Goal: Task Accomplishment & Management: Complete application form

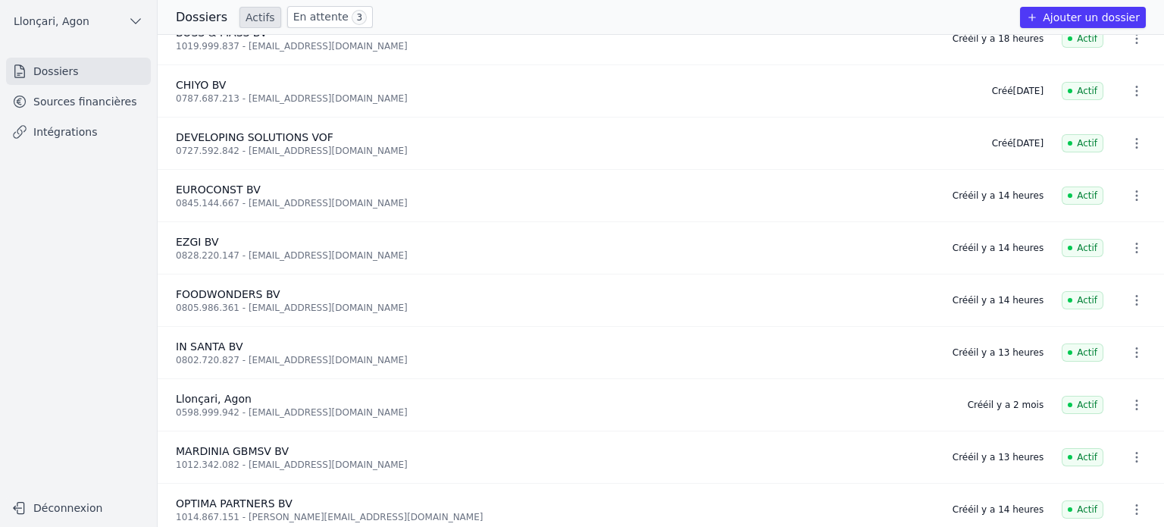
scroll to position [36, 0]
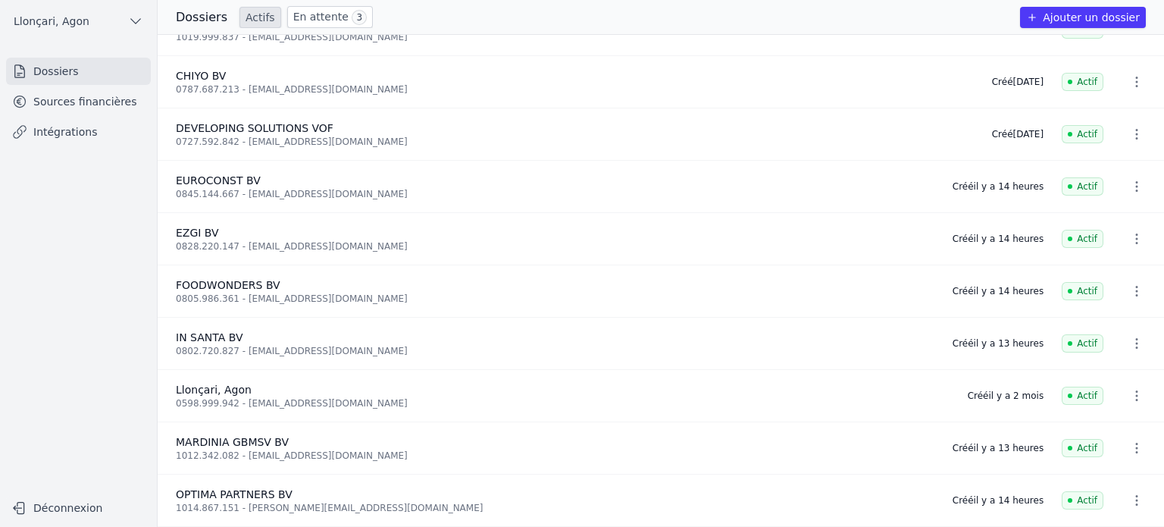
click at [55, 103] on link "Sources financières" at bounding box center [78, 101] width 145 height 27
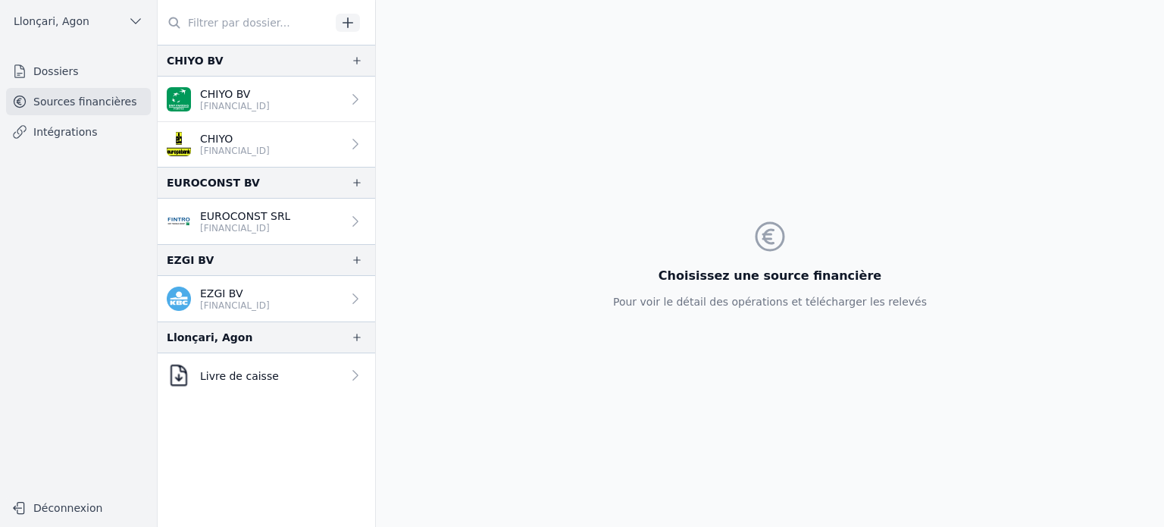
click at [230, 20] on input "text" at bounding box center [244, 22] width 173 height 27
click at [91, 74] on link "Dossiers" at bounding box center [78, 71] width 145 height 27
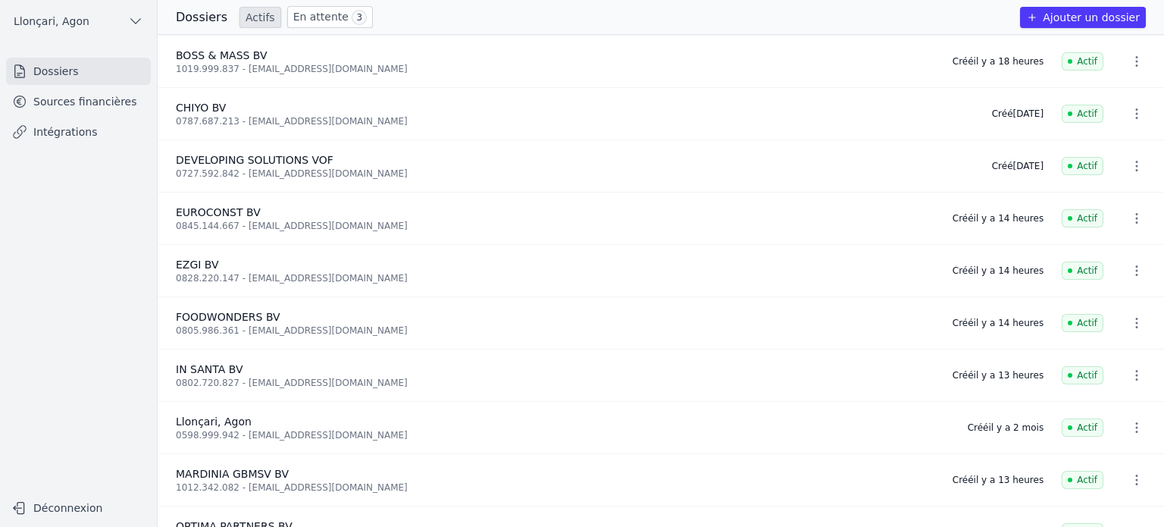
click at [1113, 20] on button "Ajouter un dossier" at bounding box center [1083, 17] width 126 height 21
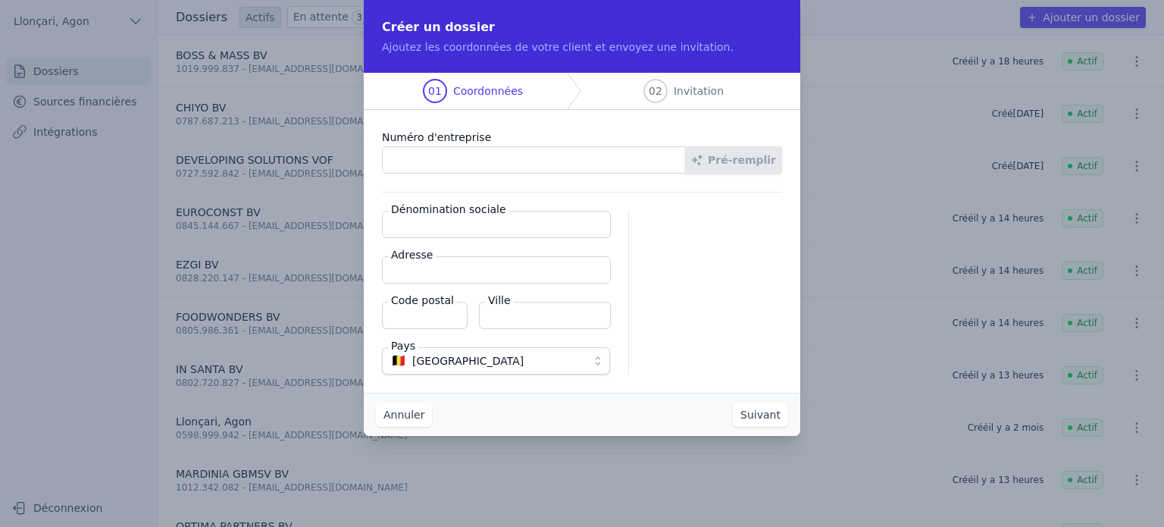
click at [517, 160] on input "Numéro d'entreprise" at bounding box center [534, 159] width 304 height 27
paste input "0712.774.113"
type input "0712.774.113"
click at [758, 156] on button "Pré-remplir" at bounding box center [733, 159] width 97 height 27
type input "ALPHA Technicians BV"
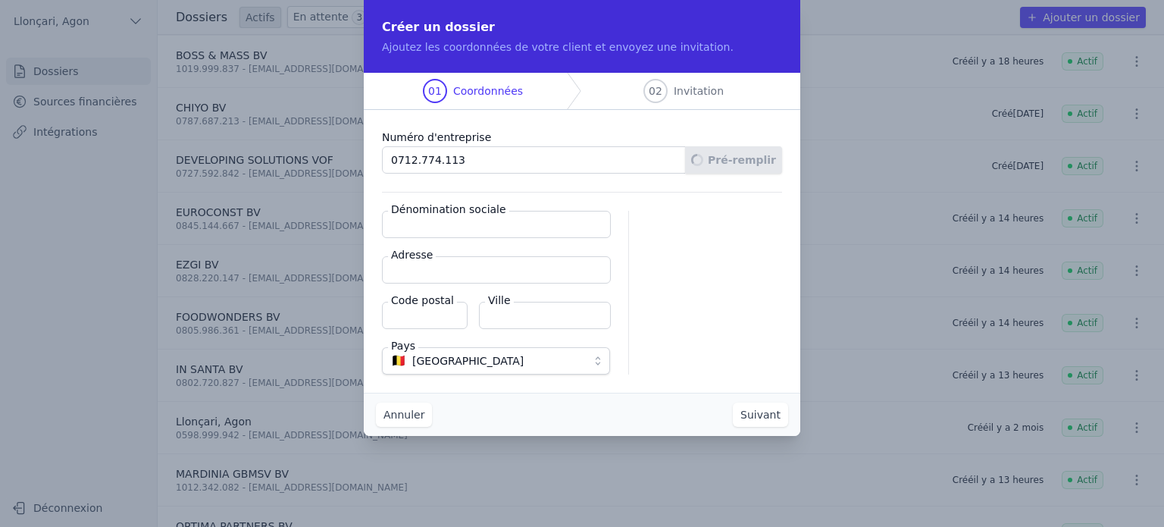
type input "E. Belsacklaan 31"
type input "1654"
type input "Beersel"
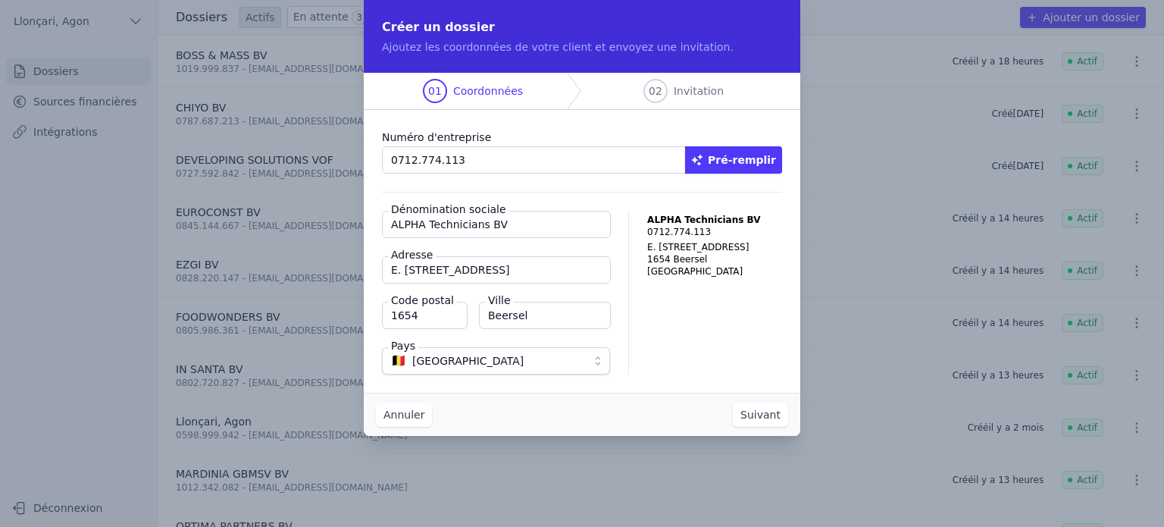
click at [760, 417] on button "Suivant" at bounding box center [760, 415] width 55 height 24
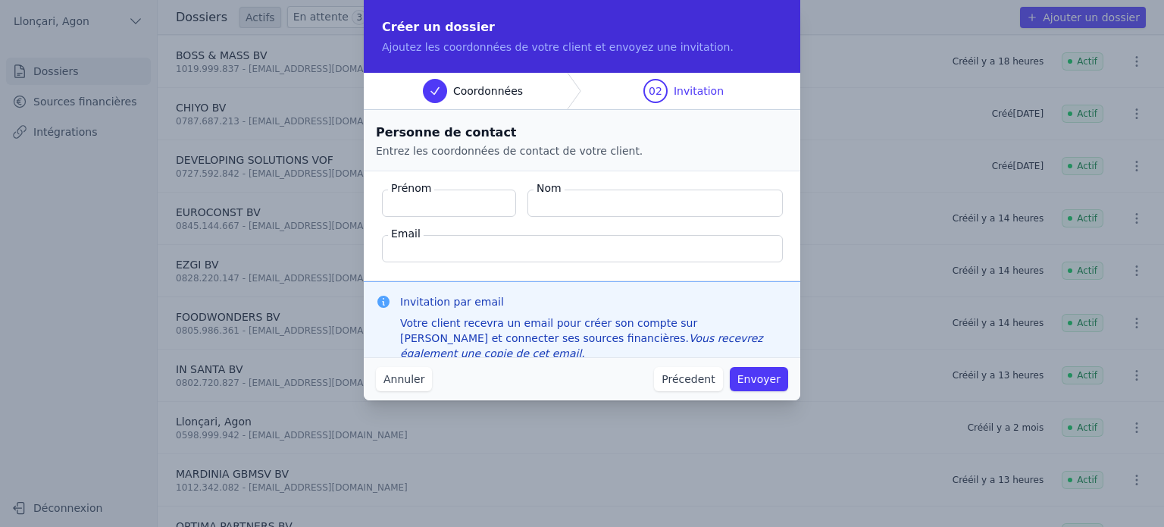
click at [570, 195] on input "Nom" at bounding box center [655, 203] width 255 height 27
paste input "Prifti , Mariglen"
click at [582, 203] on input "Prifti , Mariglen" at bounding box center [655, 203] width 255 height 27
drag, startPoint x: 548, startPoint y: 203, endPoint x: 277, endPoint y: 179, distance: 271.7
click at [310, 184] on div "Créer un dossier Ajoutez les coordonnées de votre client et envoyez une invitat…" at bounding box center [582, 263] width 1164 height 527
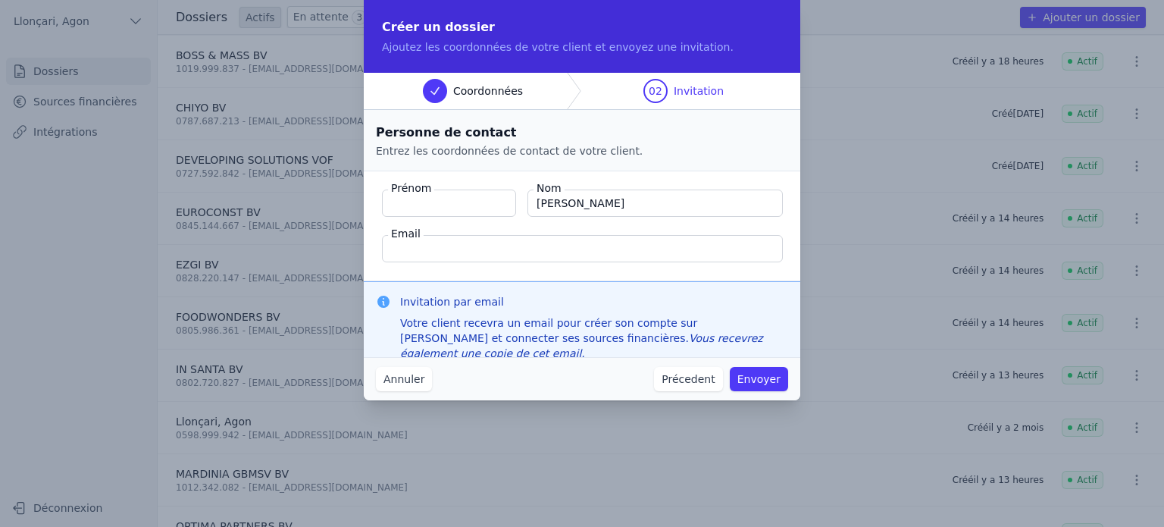
type input "Prifti"
paste input "Mariglen"
type input "Mariglen"
click at [474, 252] on input "Email" at bounding box center [582, 248] width 401 height 27
paste input "mariglendivjake@gmail.com"
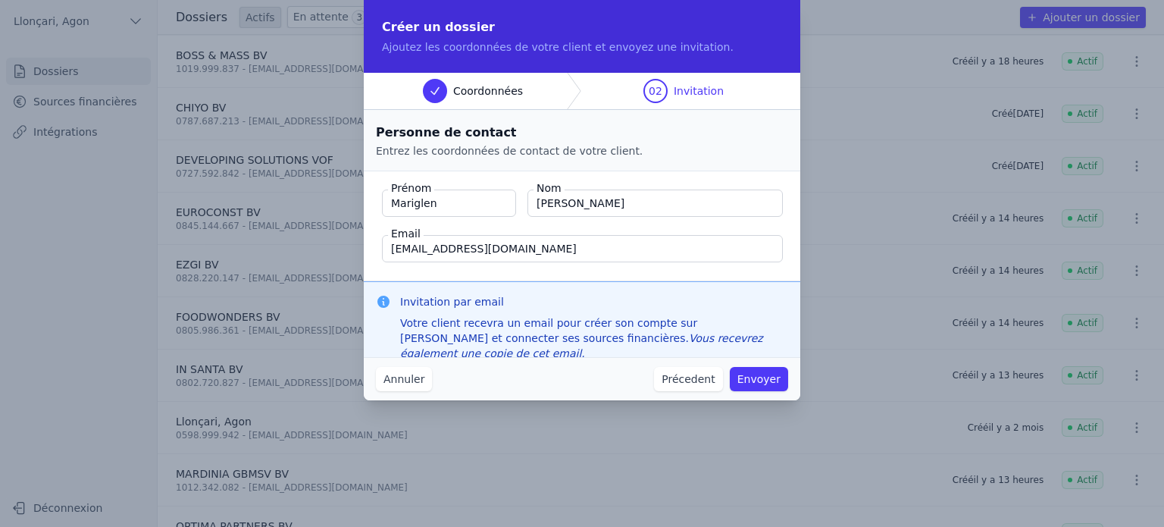
type input "mariglendivjake@gmail.com"
click at [774, 384] on button "Envoyer" at bounding box center [759, 379] width 58 height 24
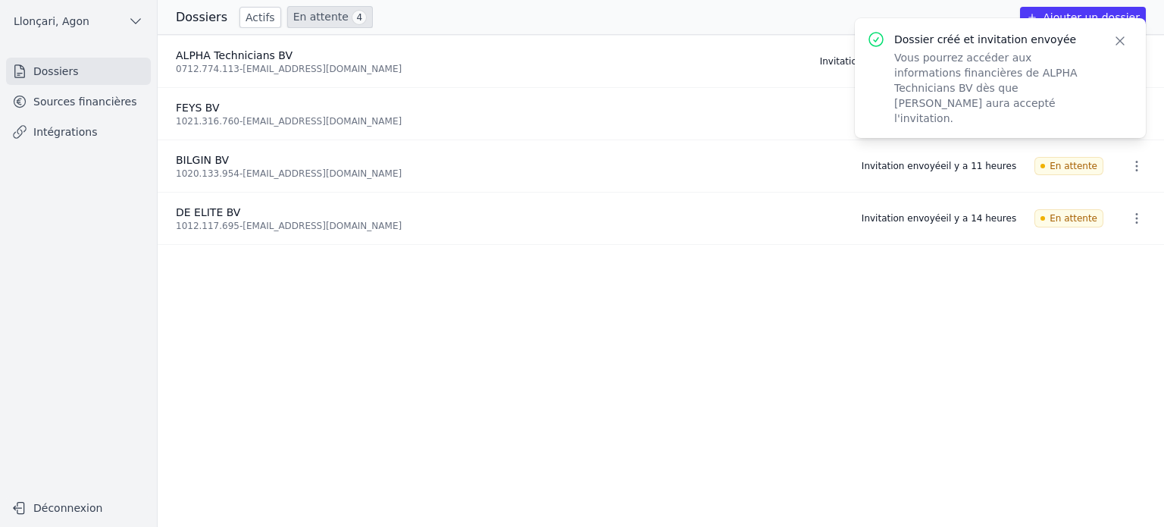
click at [1121, 39] on icon "button" at bounding box center [1120, 40] width 15 height 15
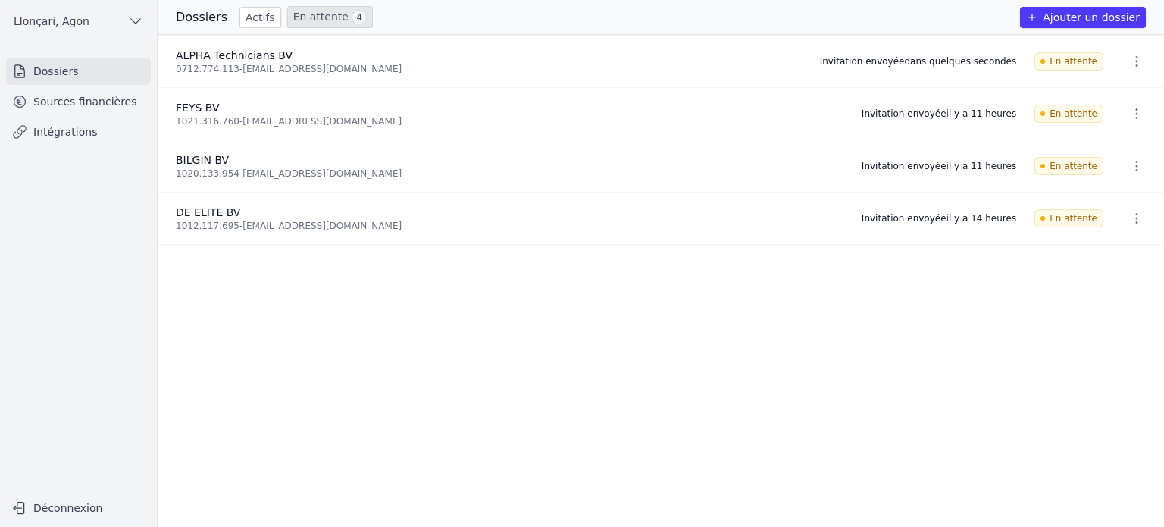
click at [1134, 61] on icon "button" at bounding box center [1136, 61] width 15 height 15
click at [493, 354] on div at bounding box center [582, 263] width 1164 height 527
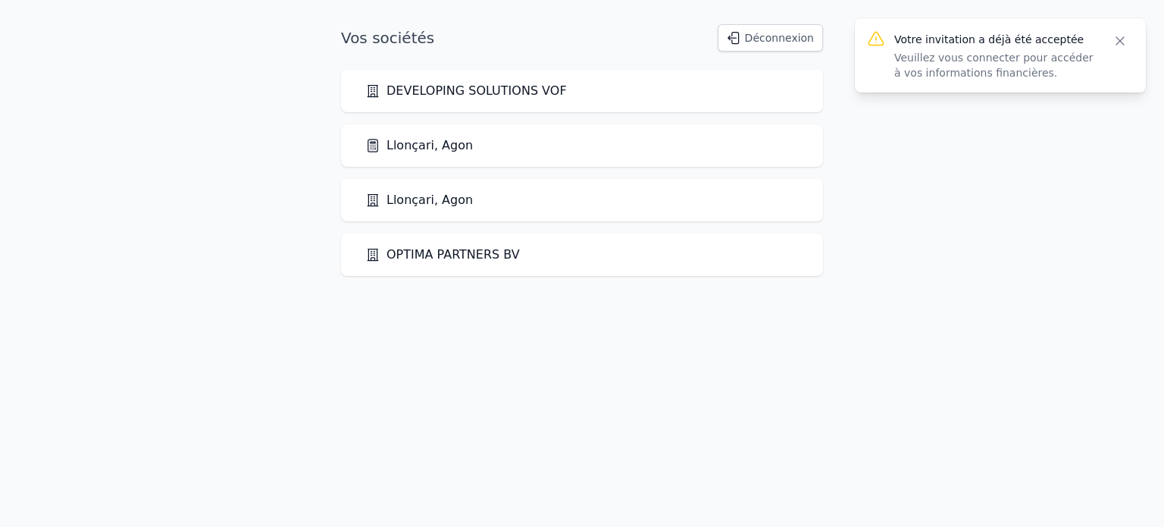
click at [1126, 43] on icon "button" at bounding box center [1120, 40] width 15 height 15
click at [782, 38] on button "Déconnexion" at bounding box center [770, 37] width 105 height 27
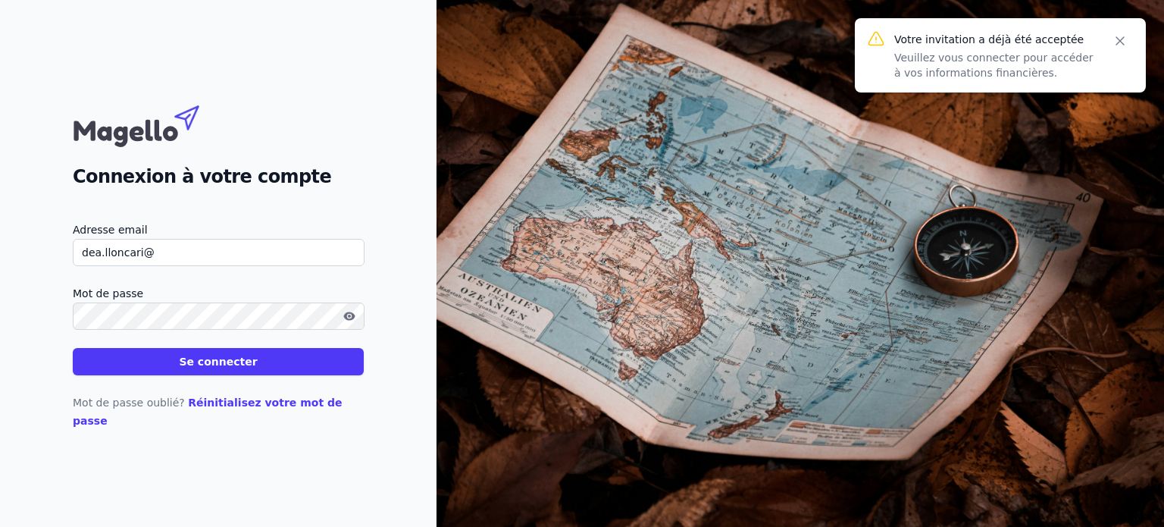
click at [994, 27] on div "Votre invitation a déjà été acceptée Veuillez vous connecter pour accéder à vos…" at bounding box center [1000, 55] width 291 height 74
click at [979, 40] on p "Votre invitation a déjà été acceptée" at bounding box center [994, 39] width 200 height 15
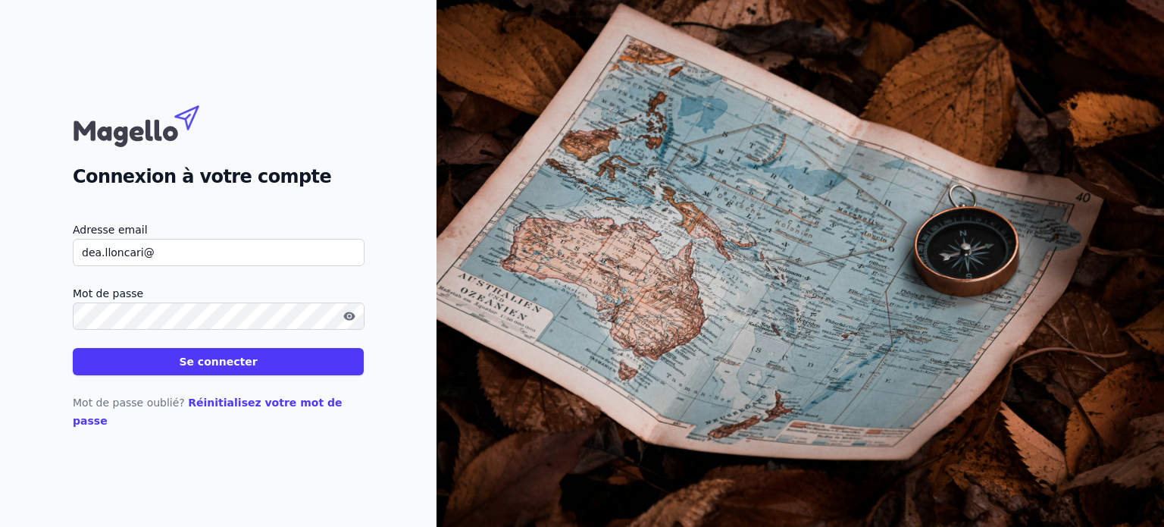
click at [179, 250] on input "dea.lloncari@" at bounding box center [219, 252] width 292 height 27
type input "dea.lloncari@gmail.com"
click at [73, 348] on button "Se connecter" at bounding box center [218, 361] width 291 height 27
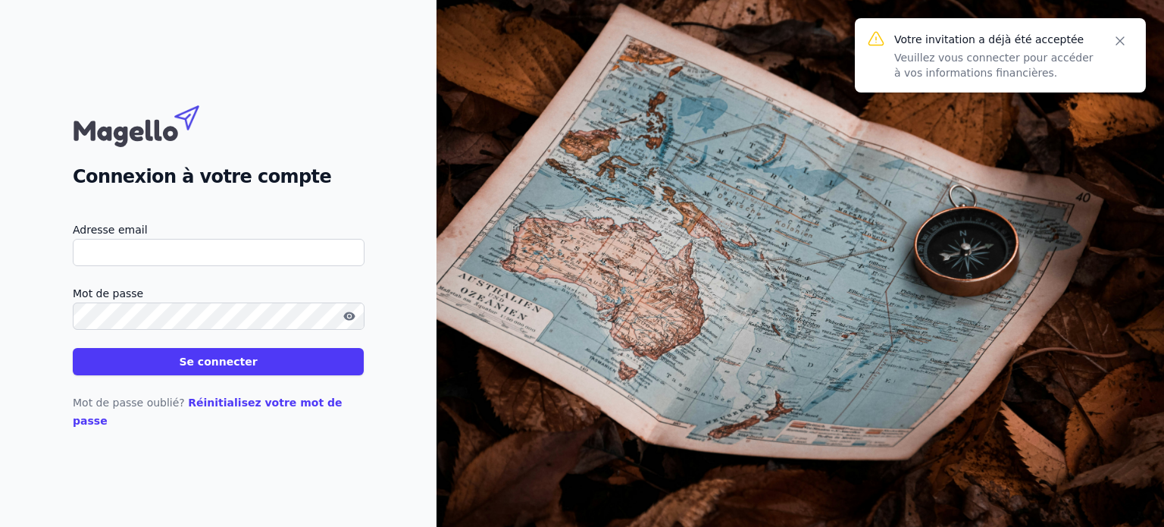
click at [155, 254] on input "Adresse email" at bounding box center [219, 252] width 292 height 27
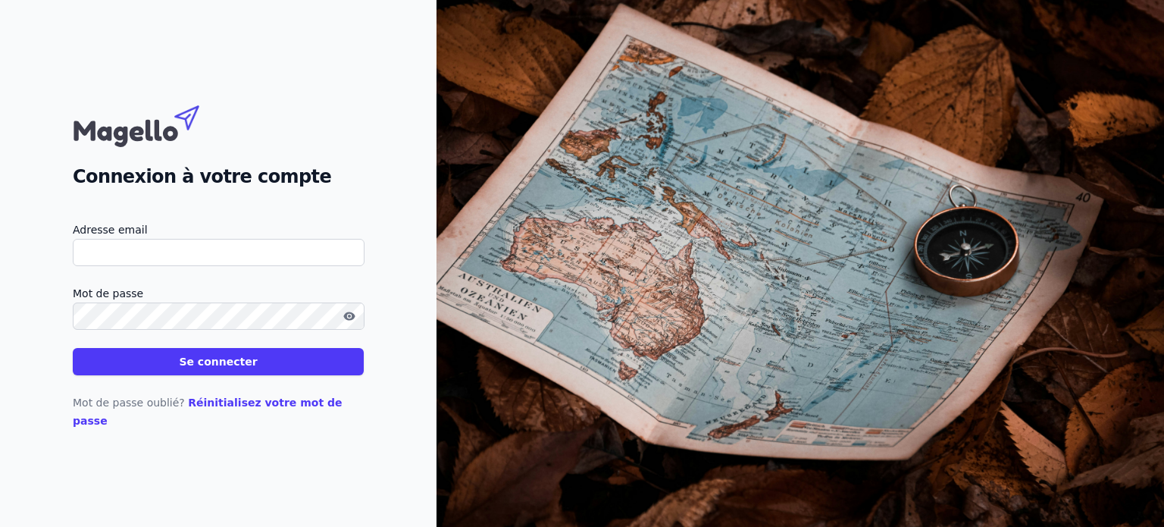
click at [155, 255] on input "Adresse email" at bounding box center [219, 252] width 292 height 27
type input "[EMAIL_ADDRESS][DOMAIN_NAME]"
click at [73, 348] on button "Se connecter" at bounding box center [218, 361] width 291 height 27
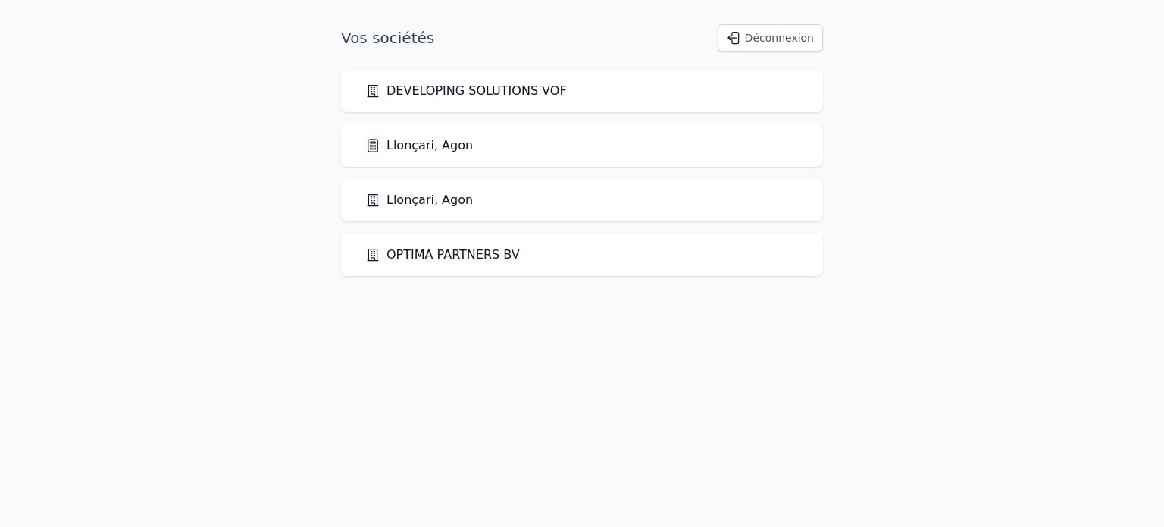
click at [437, 86] on link "DEVELOPING SOLUTIONS VOF" at bounding box center [466, 91] width 202 height 18
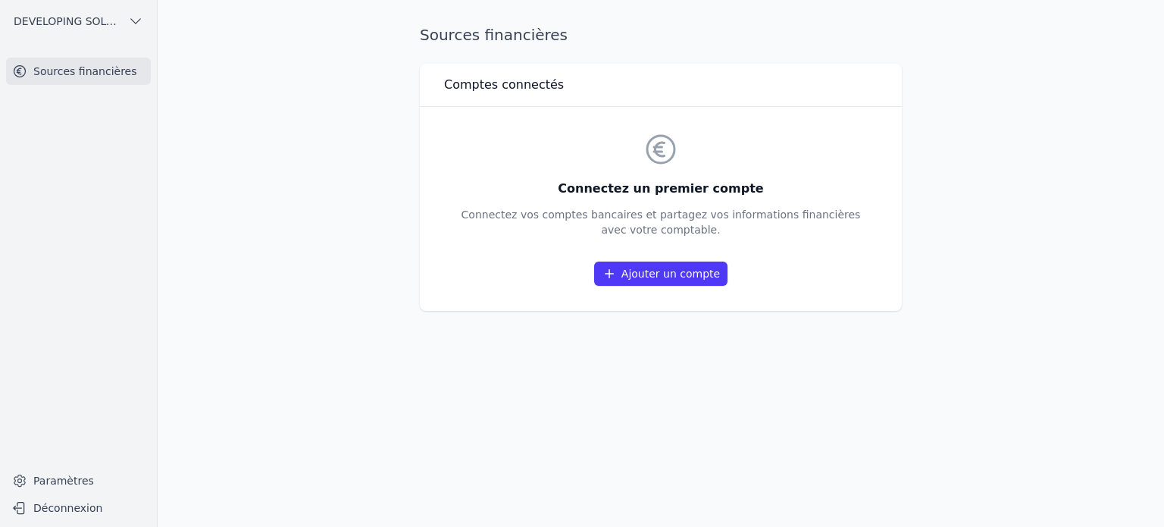
click at [656, 273] on link "Ajouter un compte" at bounding box center [660, 274] width 133 height 24
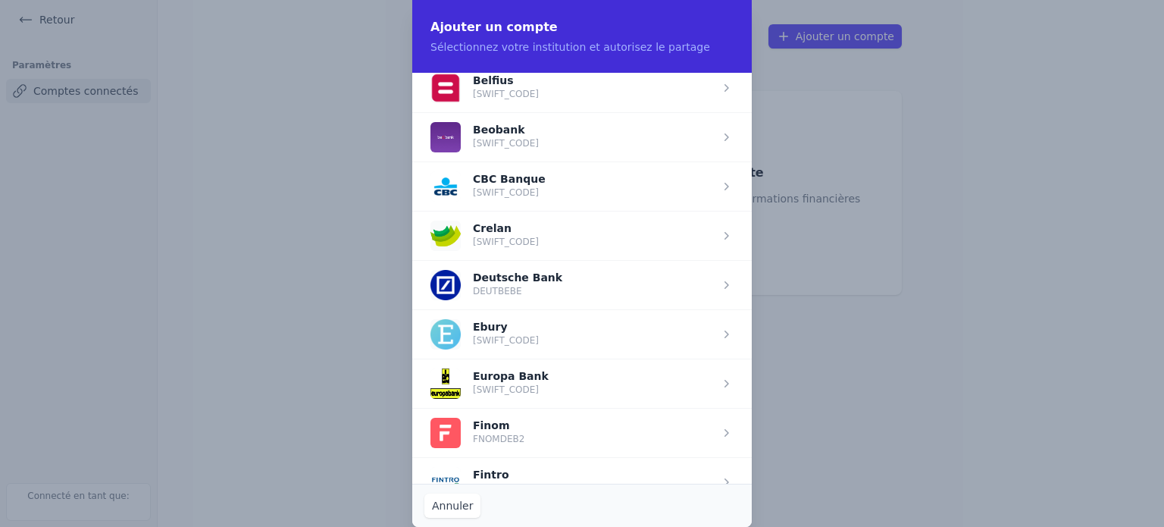
scroll to position [606, 0]
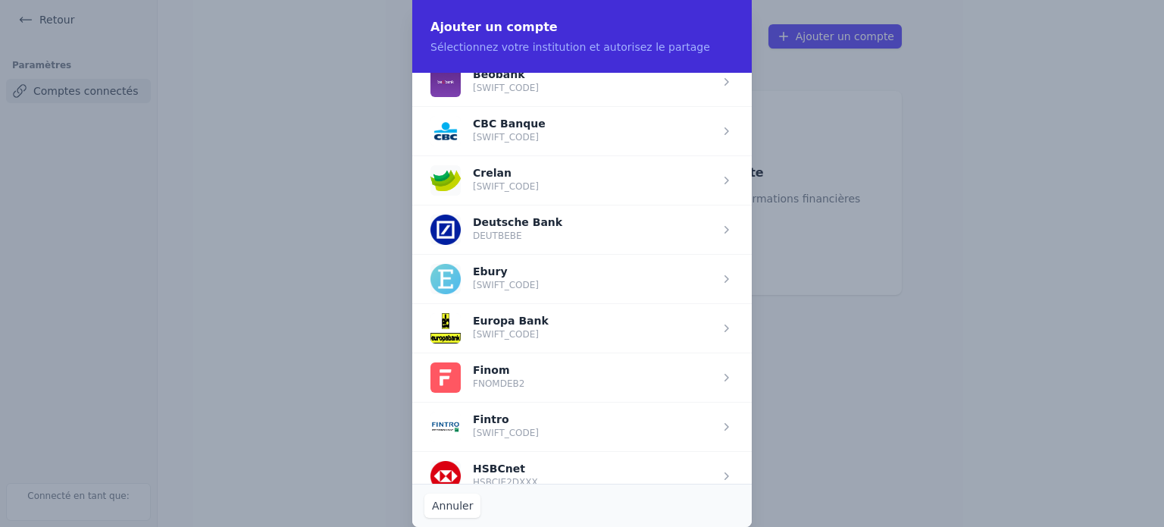
click at [534, 190] on span "button" at bounding box center [582, 179] width 340 height 49
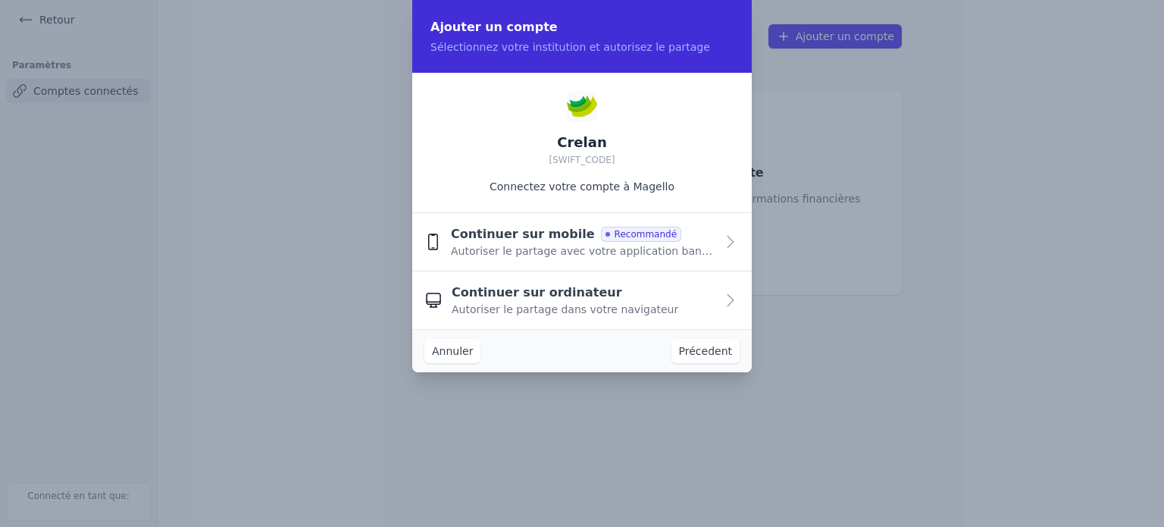
scroll to position [0, 0]
click at [725, 238] on icon "button" at bounding box center [731, 242] width 18 height 18
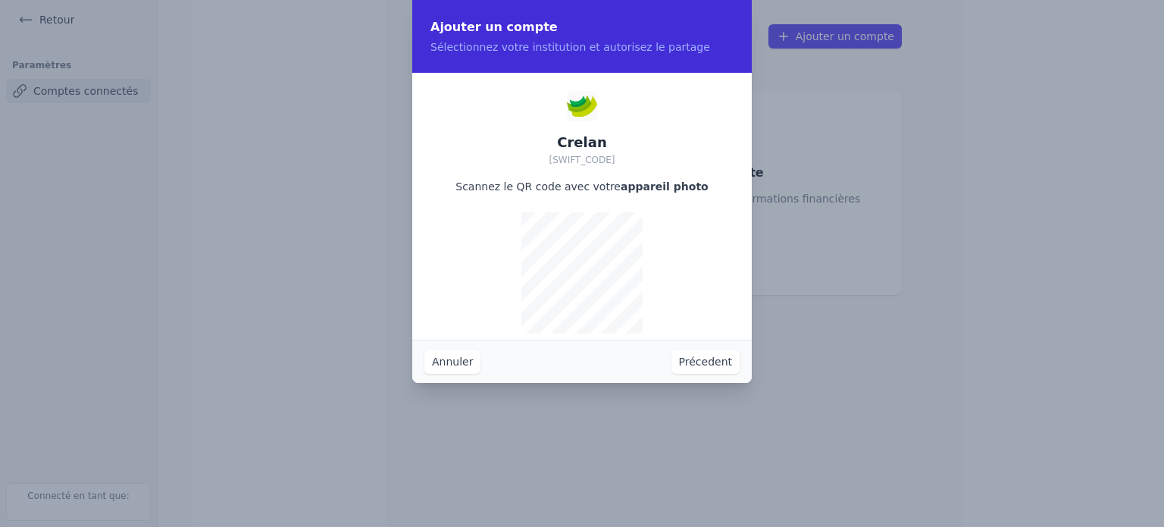
click at [703, 352] on button "Précedent" at bounding box center [706, 361] width 68 height 24
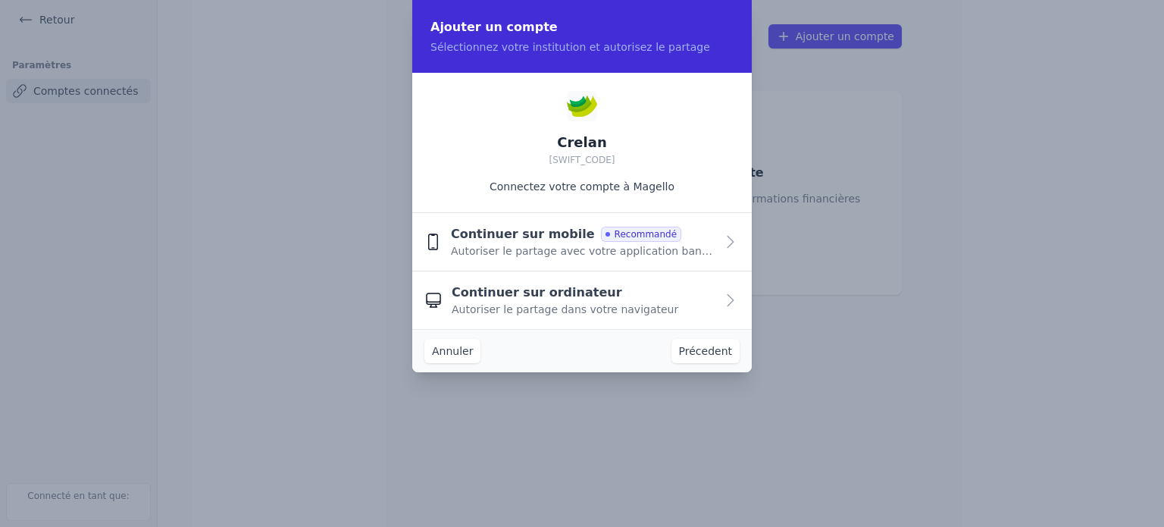
click at [603, 305] on span "Autoriser le partage dans votre navigateur" at bounding box center [565, 309] width 227 height 15
